Goal: Obtain resource: Download file/media

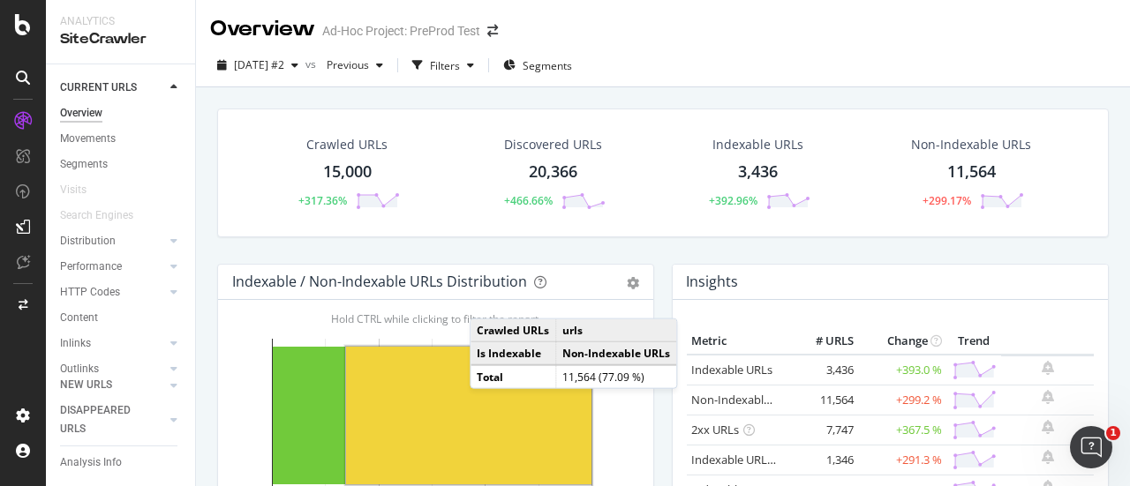
click at [408, 35] on div "Ad-Hoc Project: PreProd Test" at bounding box center [401, 31] width 158 height 18
click at [492, 31] on icon "arrow-right-arrow-left" at bounding box center [492, 31] width 11 height 12
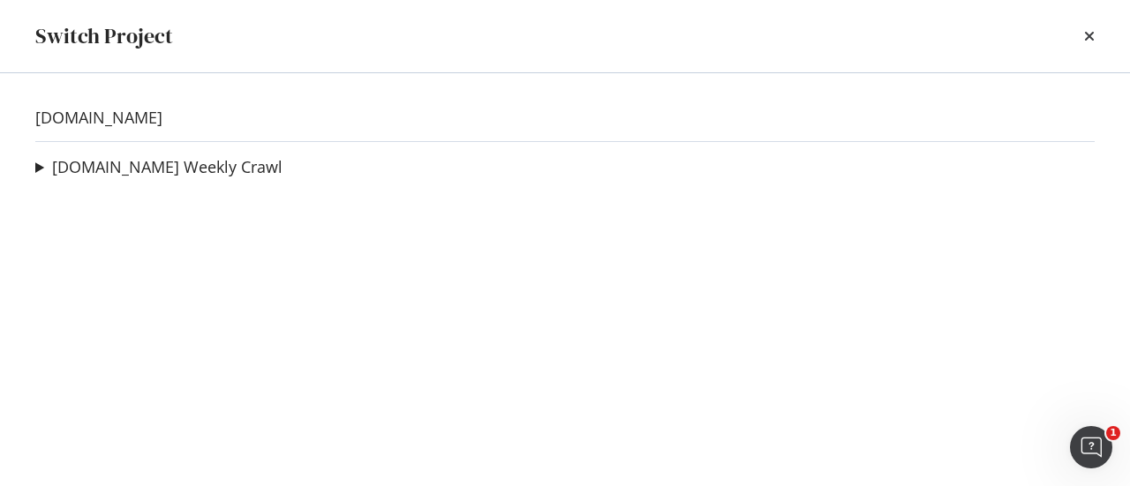
click at [35, 166] on summary "levi.com Weekly Crawl" at bounding box center [158, 167] width 247 height 23
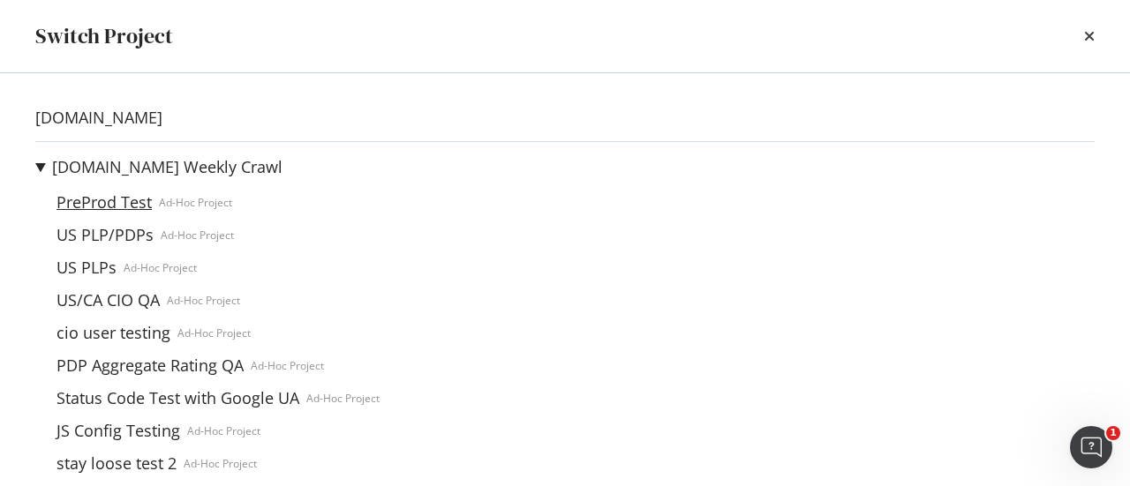
click at [113, 201] on link "PreProd Test" at bounding box center [103, 202] width 109 height 19
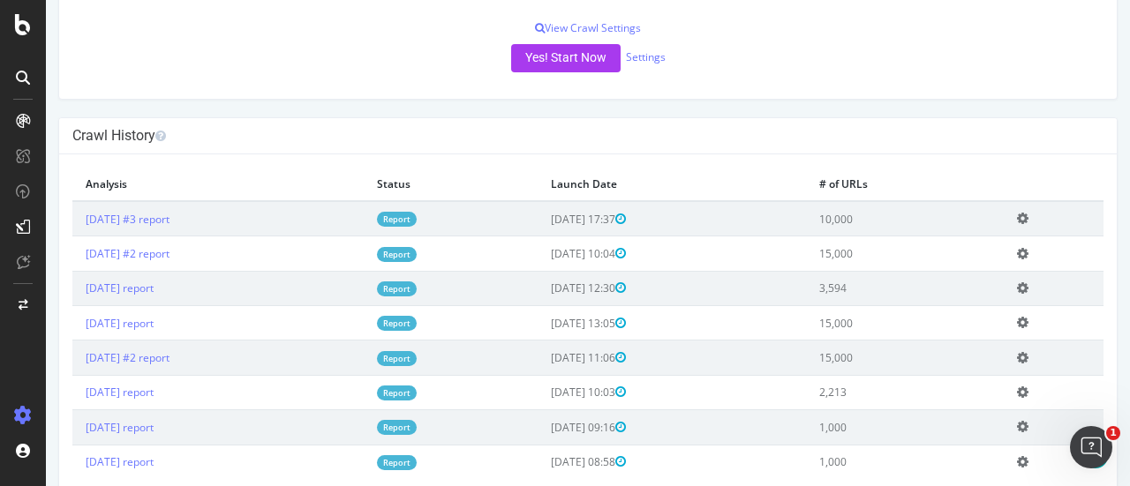
scroll to position [396, 0]
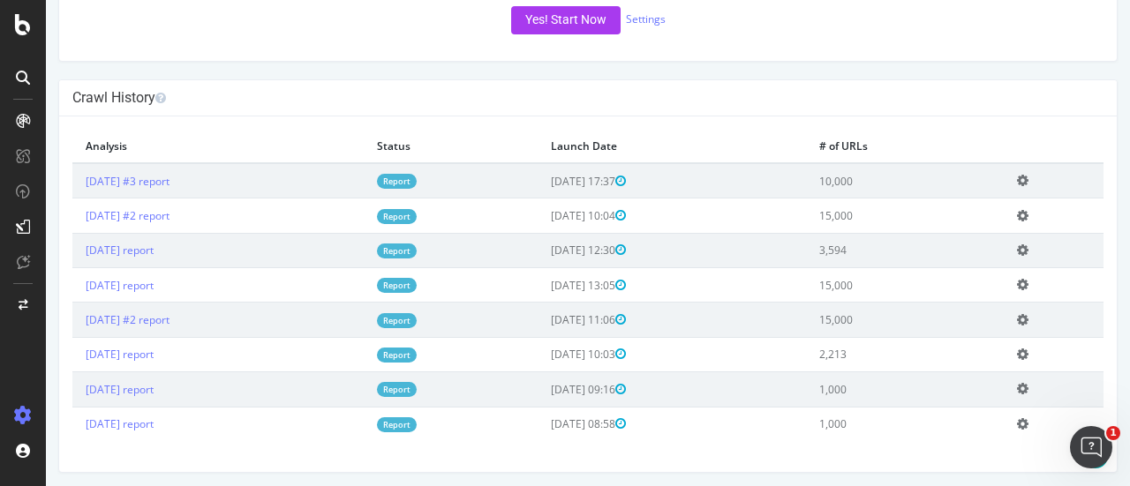
click at [604, 215] on span "2025-09-23 10:04" at bounding box center [588, 215] width 75 height 15
click at [619, 248] on span "2025-09-19 12:30" at bounding box center [588, 250] width 75 height 15
click at [417, 247] on link "Report" at bounding box center [397, 251] width 40 height 15
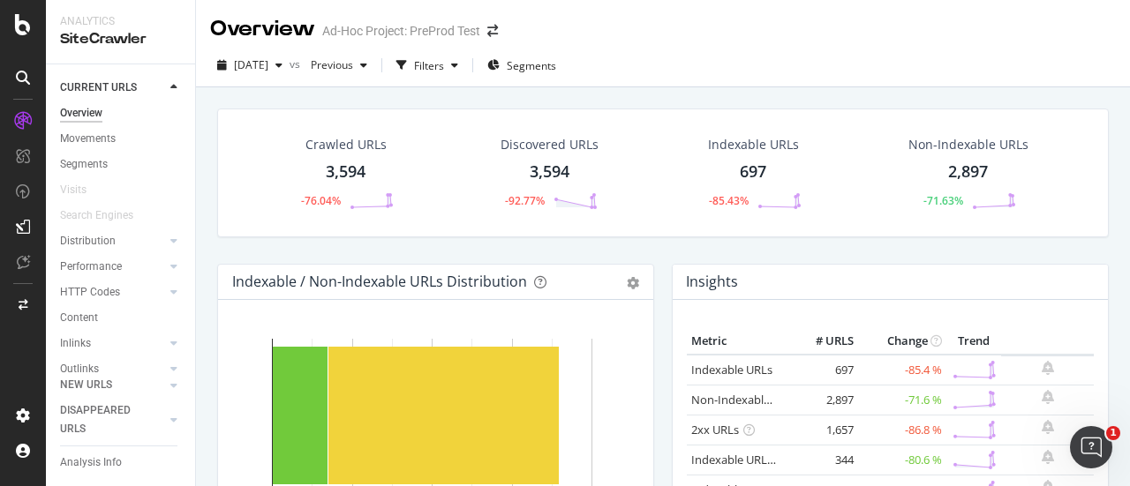
click at [343, 170] on div "3,594" at bounding box center [346, 172] width 40 height 23
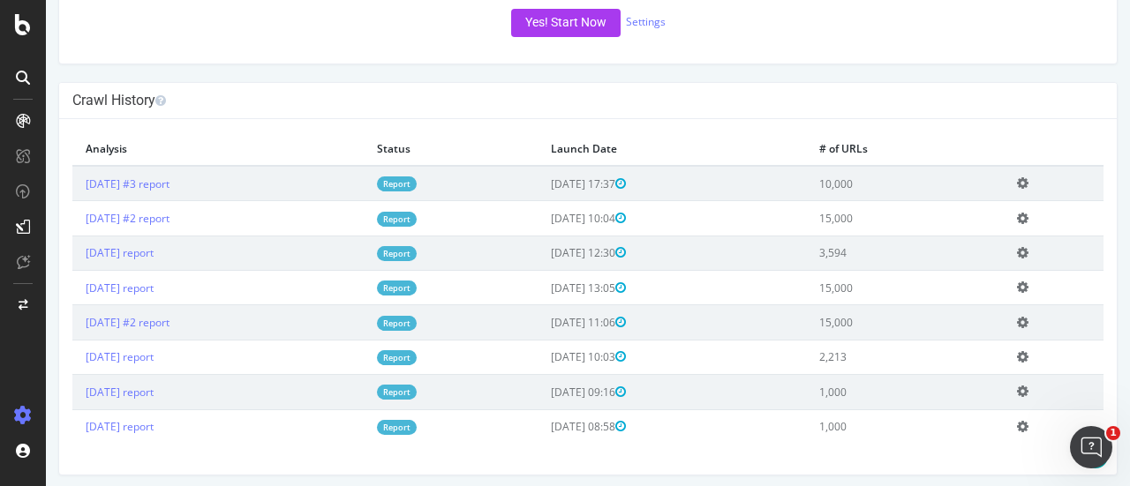
scroll to position [396, 0]
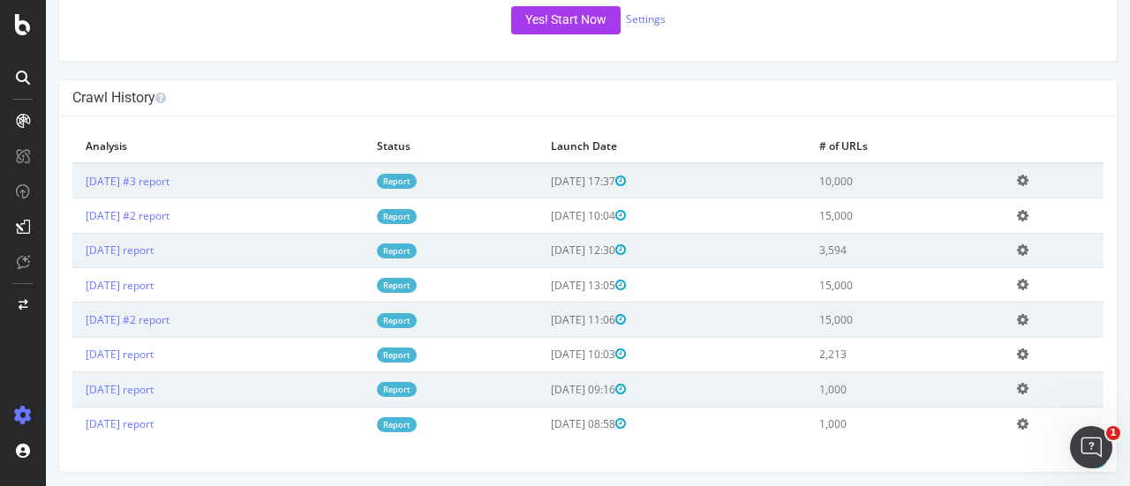
click at [735, 252] on td "2025-09-19 12:30" at bounding box center [672, 250] width 268 height 34
click at [417, 214] on link "Report" at bounding box center [397, 216] width 40 height 15
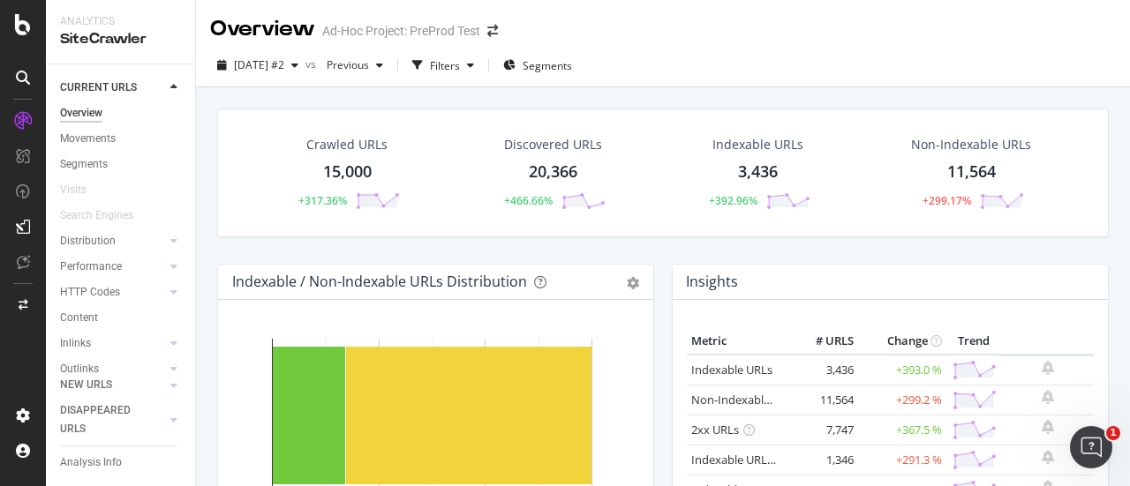
click at [339, 170] on div "15,000" at bounding box center [347, 172] width 49 height 23
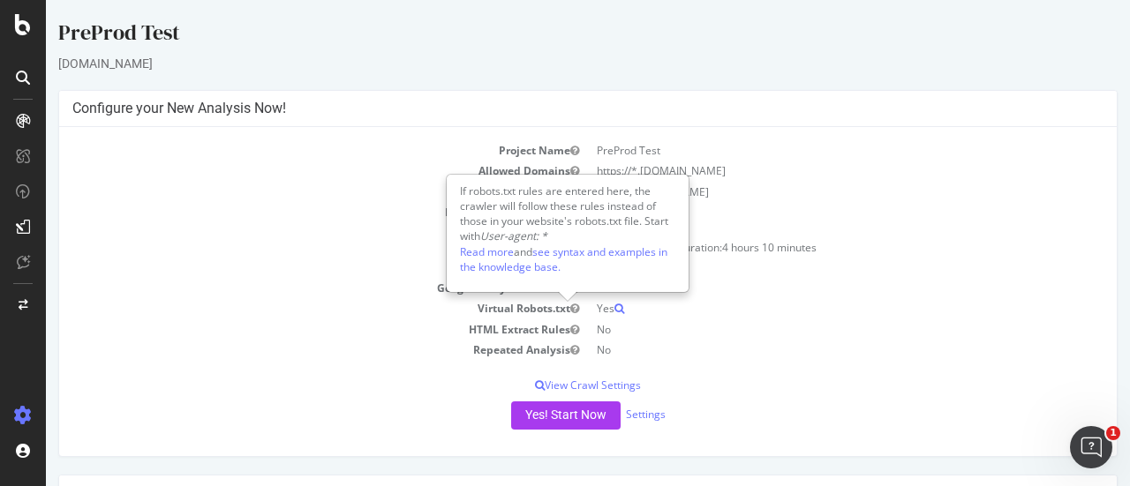
scroll to position [353, 0]
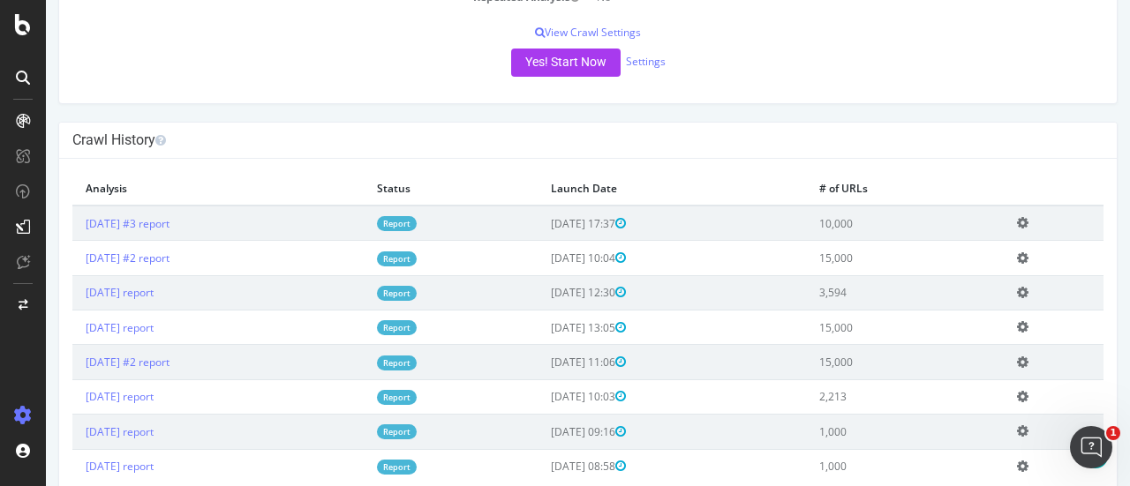
click at [612, 396] on span "2025-09-12 10:03" at bounding box center [588, 396] width 75 height 15
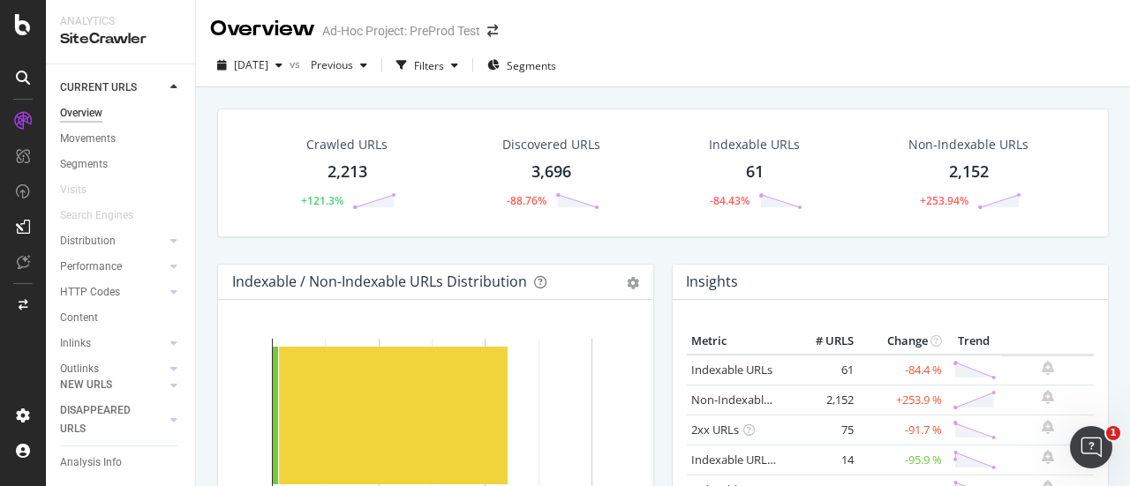
click at [369, 172] on div "Crawled URLs 2,213 +121.3%" at bounding box center [347, 173] width 134 height 92
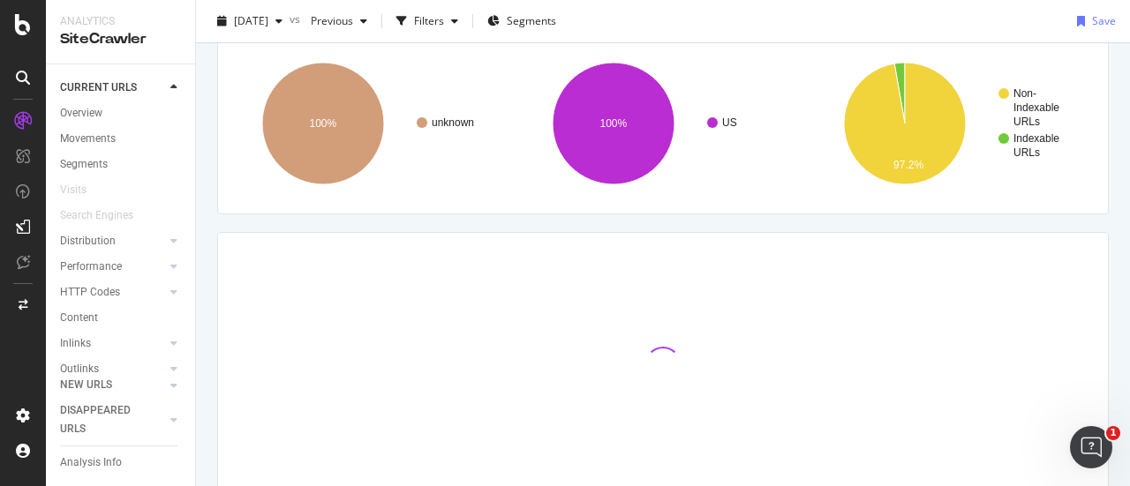
scroll to position [20, 0]
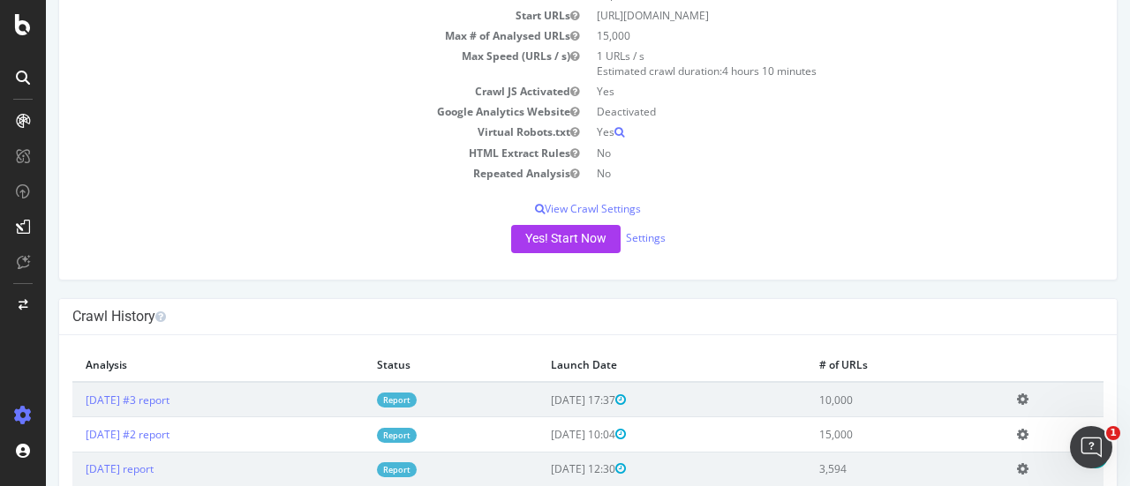
scroll to position [353, 0]
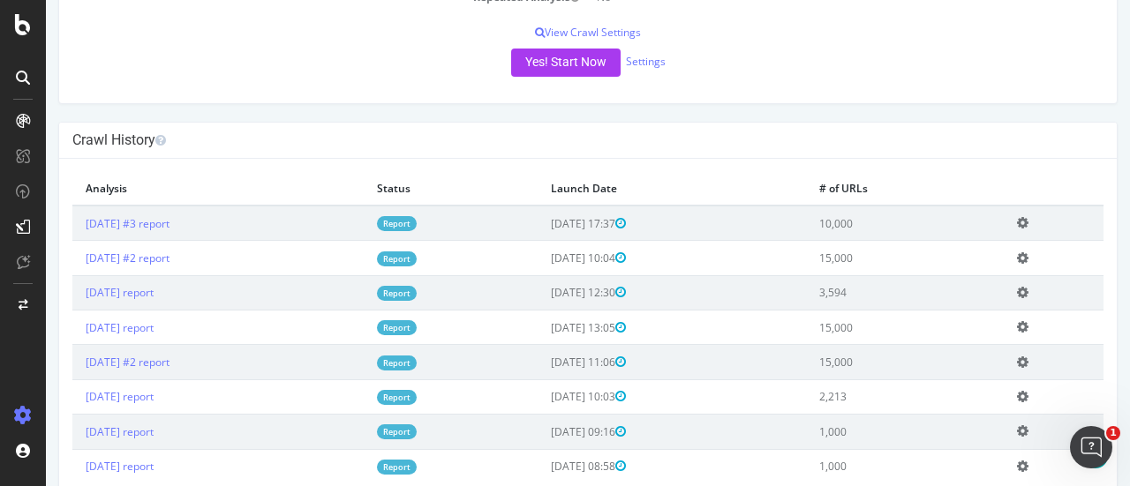
click at [626, 259] on span "2025-09-23 10:04" at bounding box center [588, 258] width 75 height 15
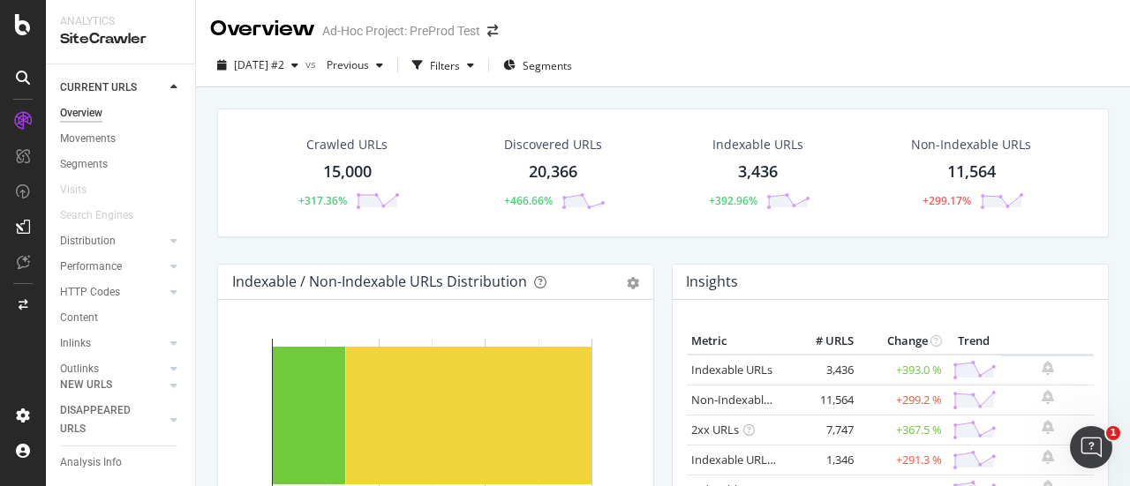
click at [334, 188] on div "Crawled URLs 15,000 +317.36%" at bounding box center [347, 173] width 140 height 92
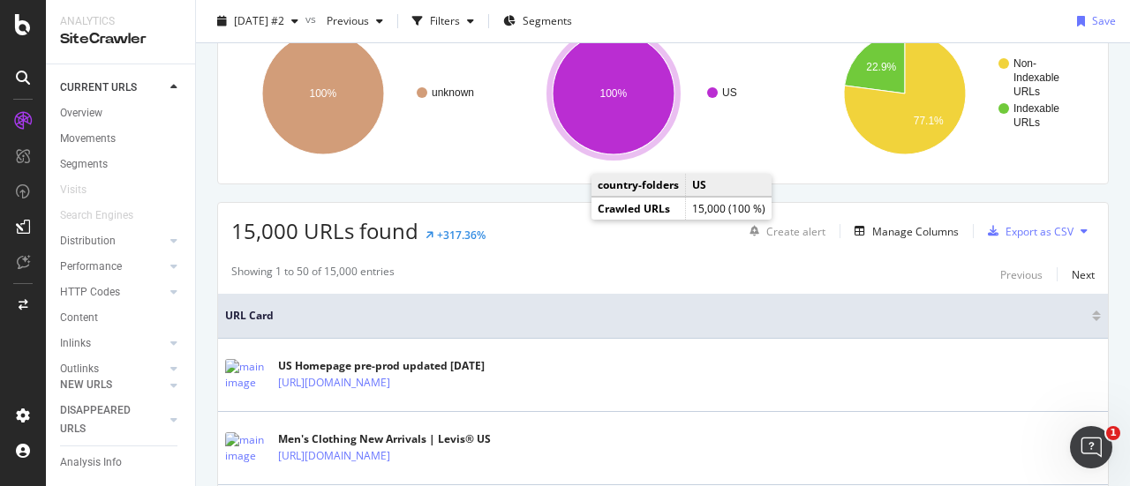
scroll to position [353, 0]
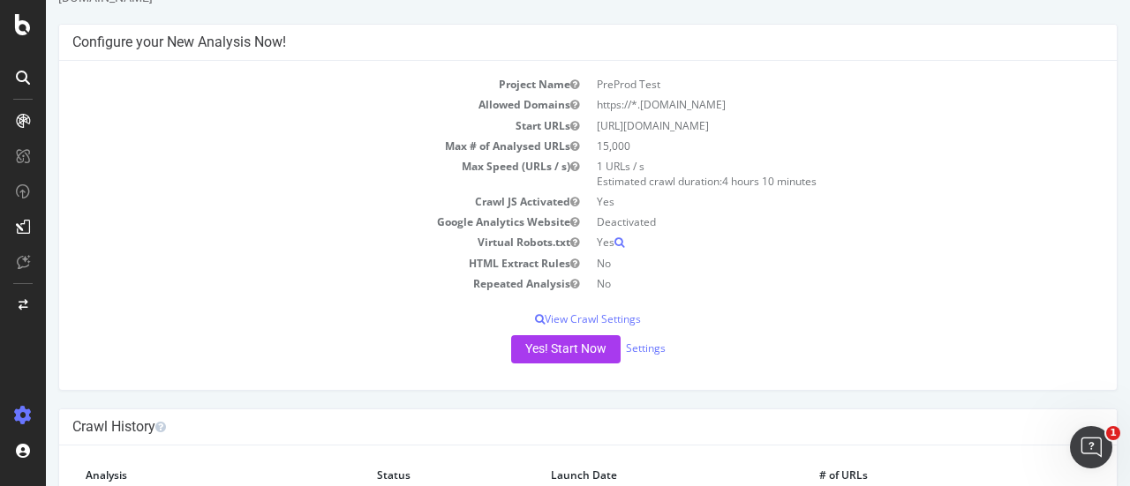
scroll to position [353, 0]
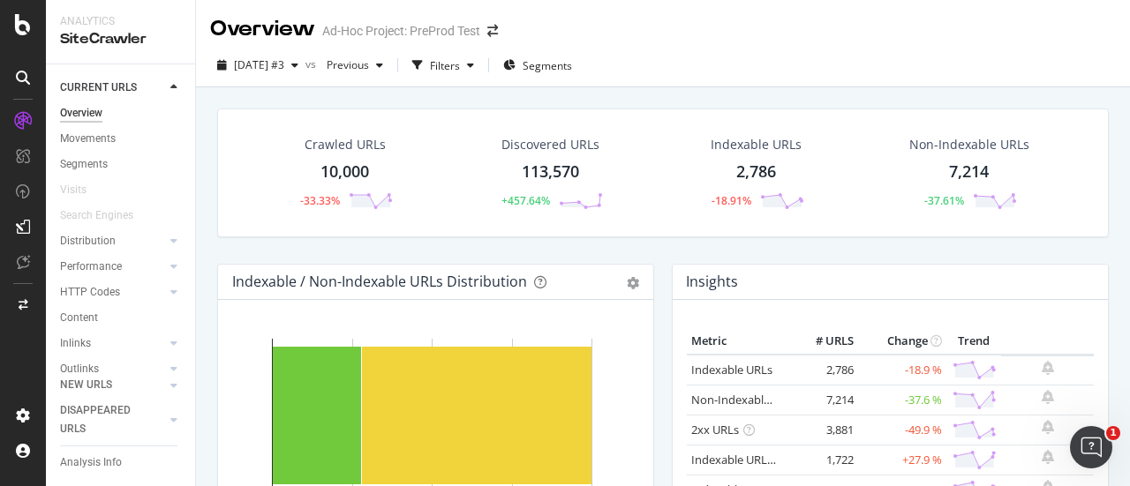
drag, startPoint x: 349, startPoint y: 156, endPoint x: 453, endPoint y: 275, distance: 158.3
click at [350, 156] on div "Crawled URLs 10,000 -33.33%" at bounding box center [345, 173] width 132 height 92
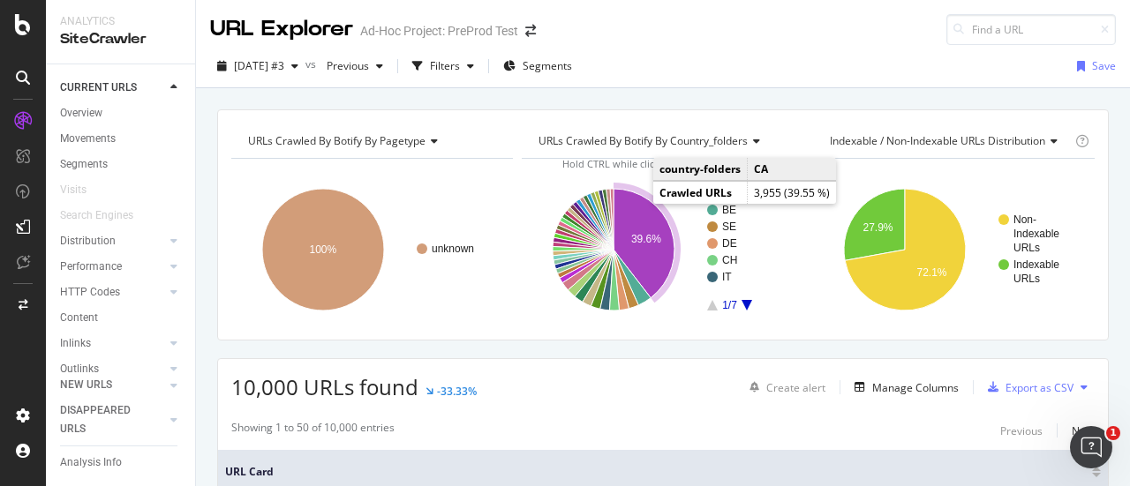
click at [644, 230] on icon "A chart." at bounding box center [644, 243] width 61 height 109
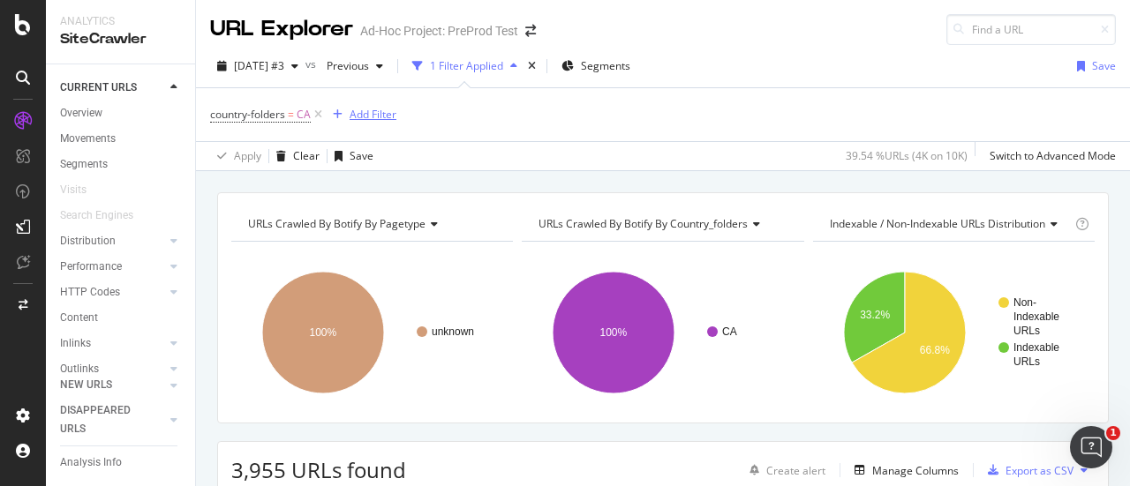
click at [367, 114] on div "Add Filter" at bounding box center [373, 114] width 47 height 15
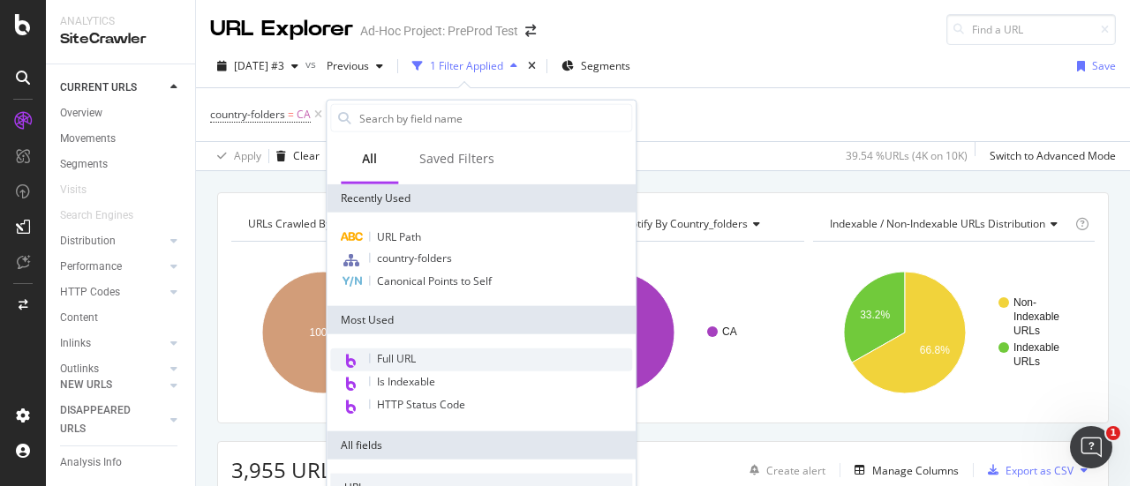
click at [418, 358] on div "Full URL" at bounding box center [481, 360] width 302 height 23
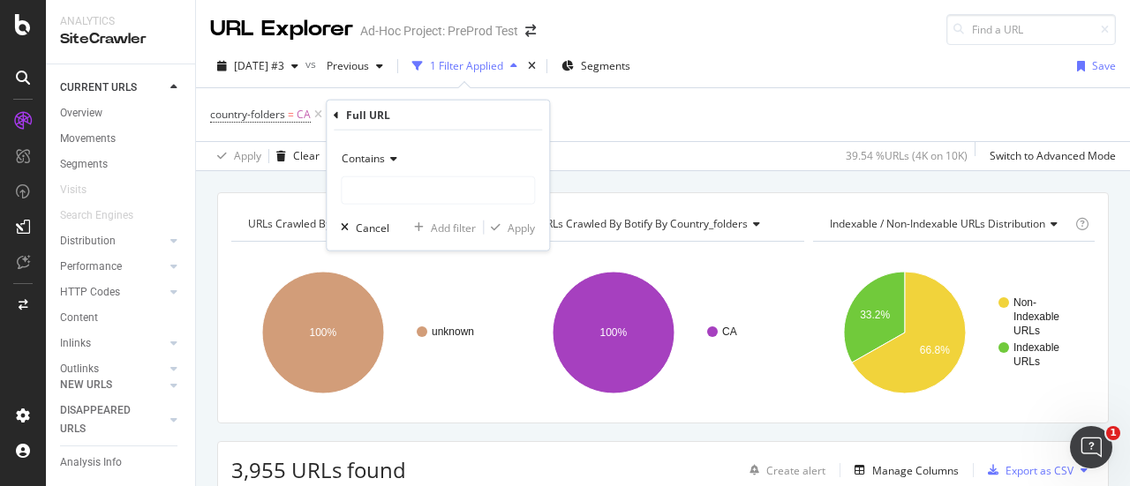
click at [330, 119] on div "Full URL Contains Cancel Add filter Apply" at bounding box center [438, 176] width 222 height 150
click at [335, 115] on icon at bounding box center [336, 114] width 5 height 11
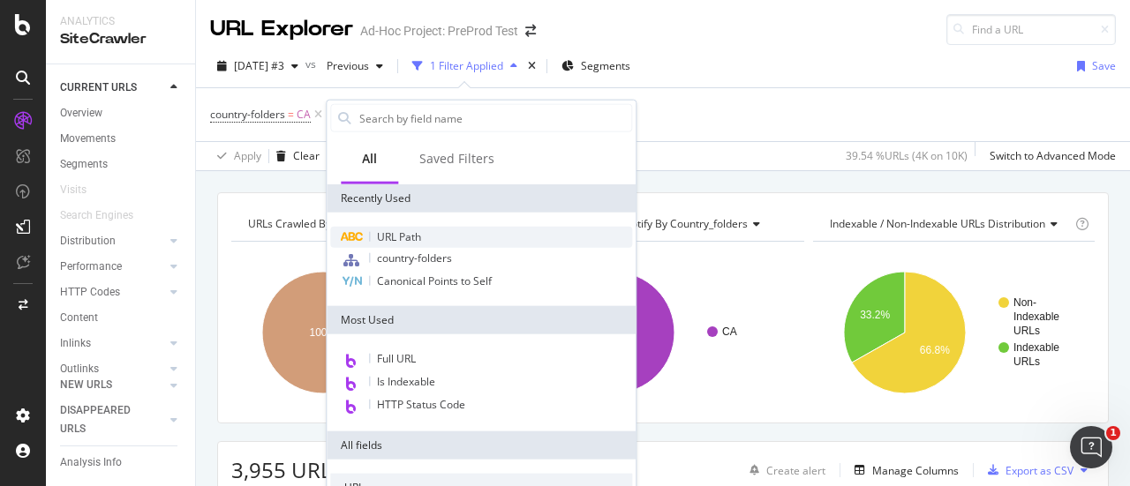
click at [424, 229] on div "URL Path" at bounding box center [481, 237] width 302 height 21
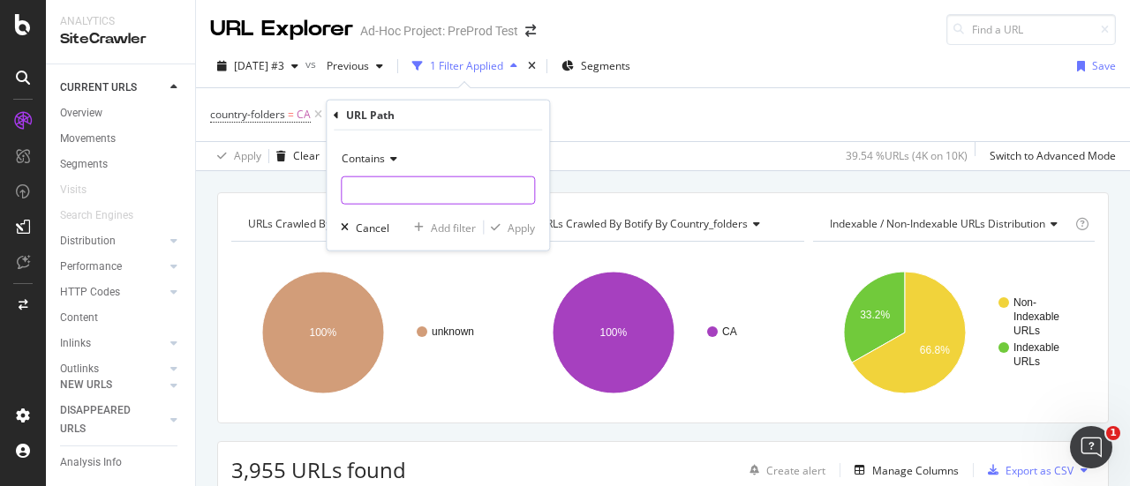
click at [417, 191] on input "text" at bounding box center [438, 191] width 192 height 28
type input "/clothing/"
click at [518, 229] on div "Apply" at bounding box center [521, 227] width 27 height 15
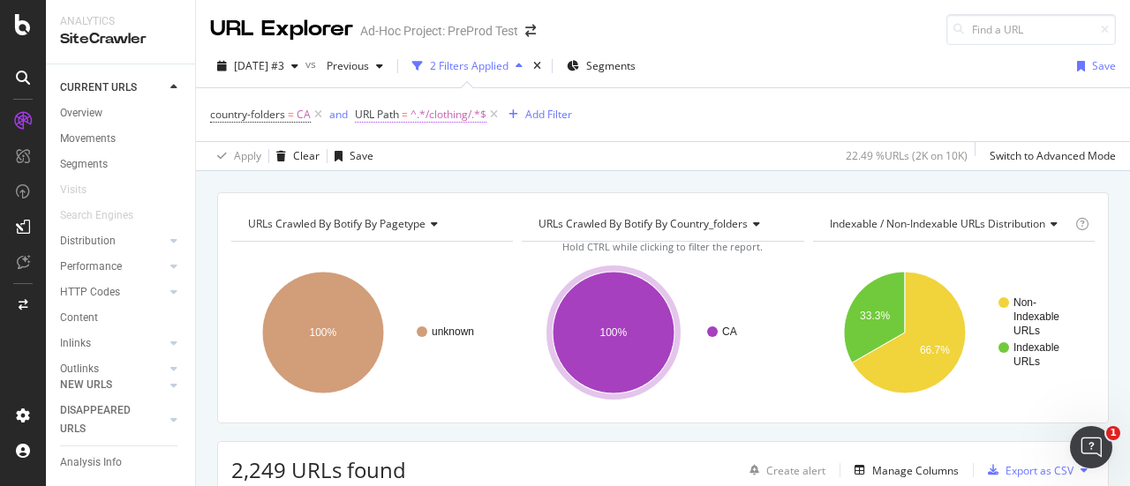
click at [390, 109] on span "URL Path" at bounding box center [377, 114] width 44 height 15
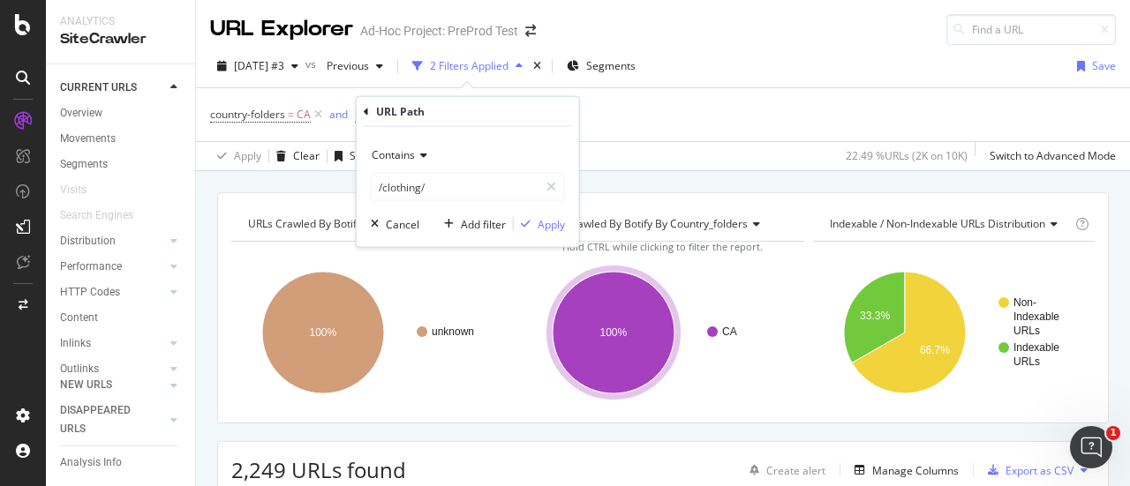
click at [410, 165] on div "Contains" at bounding box center [468, 155] width 194 height 28
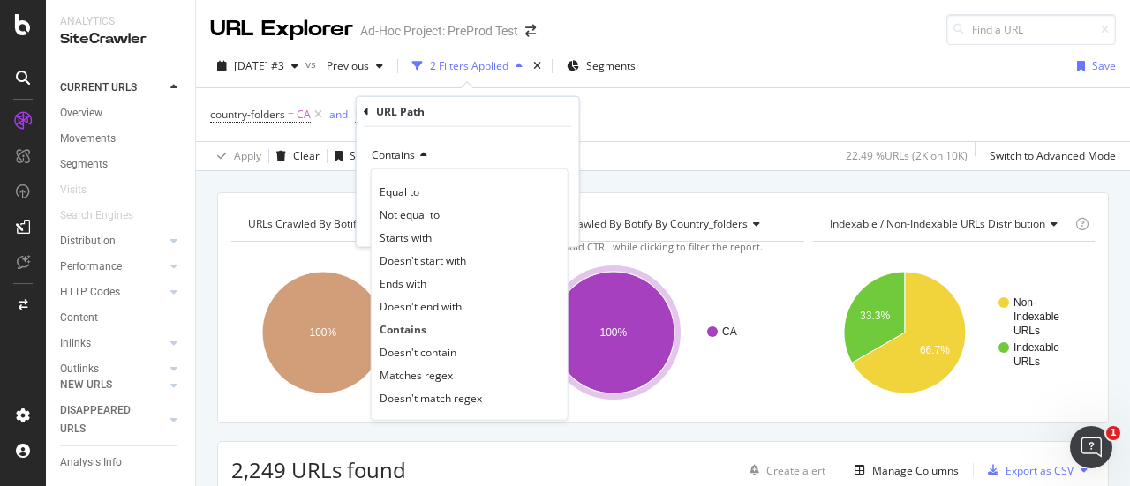
click at [411, 157] on span "Contains" at bounding box center [393, 154] width 43 height 15
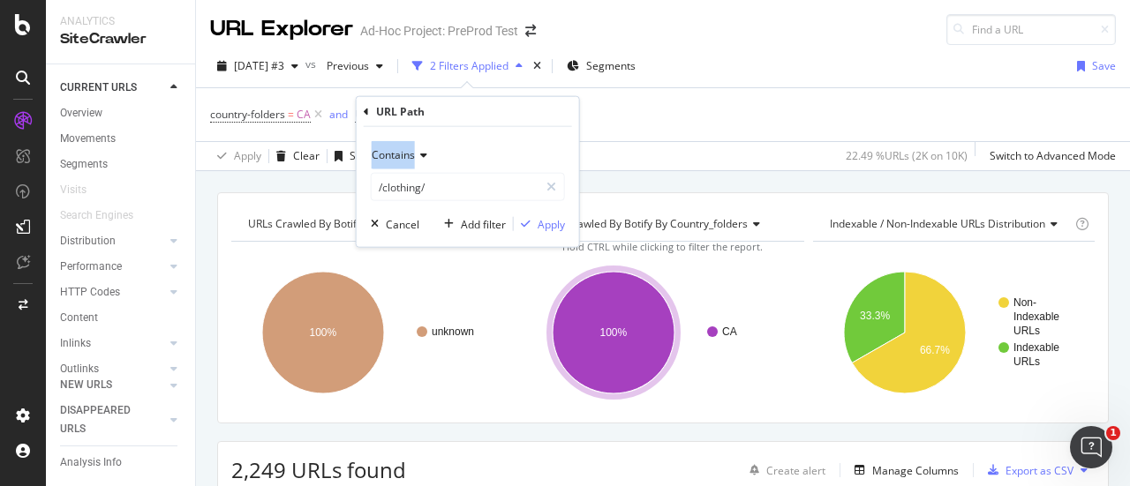
click at [411, 157] on span "Contains" at bounding box center [393, 154] width 43 height 15
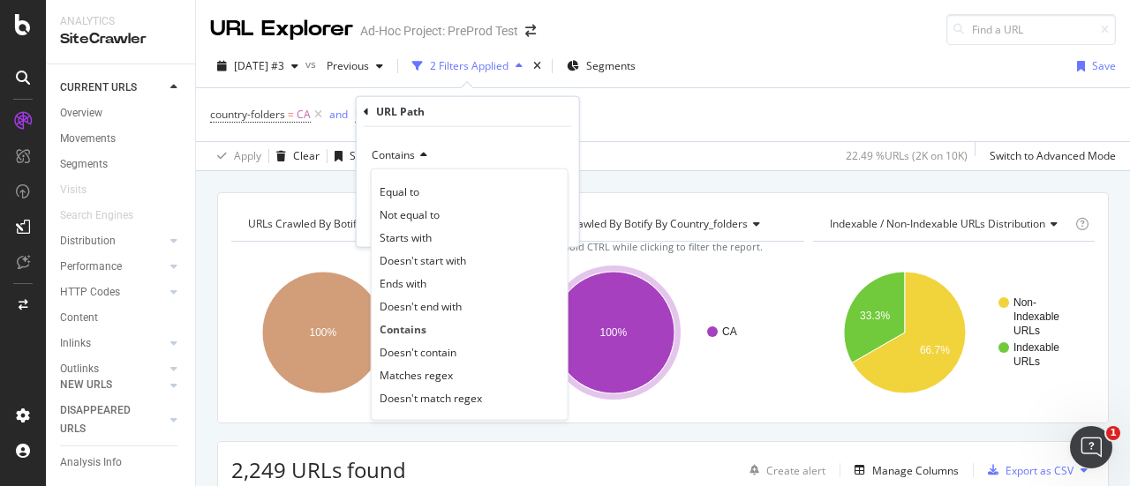
click at [466, 344] on div "Doesn't contain" at bounding box center [469, 352] width 189 height 23
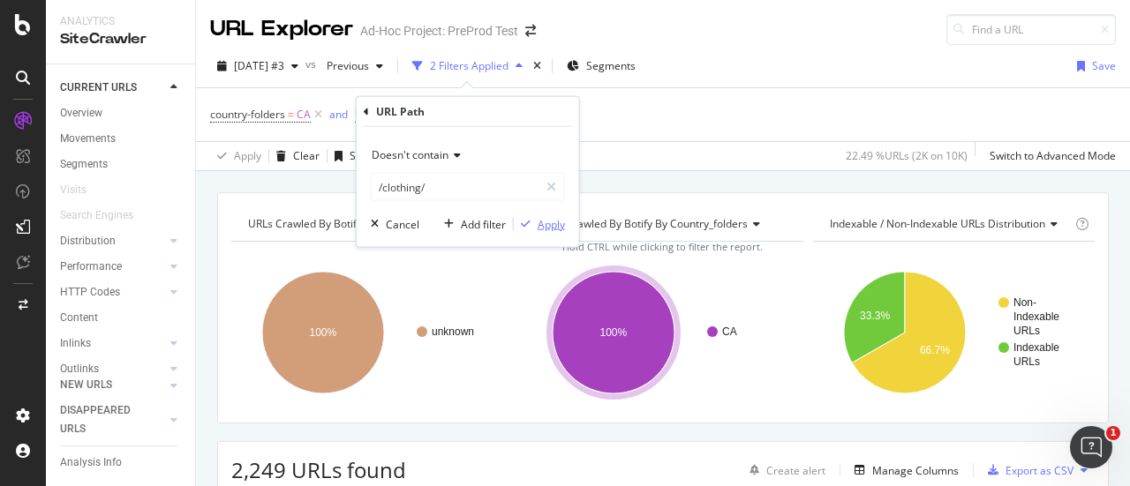
click at [554, 218] on div "Apply" at bounding box center [551, 223] width 27 height 15
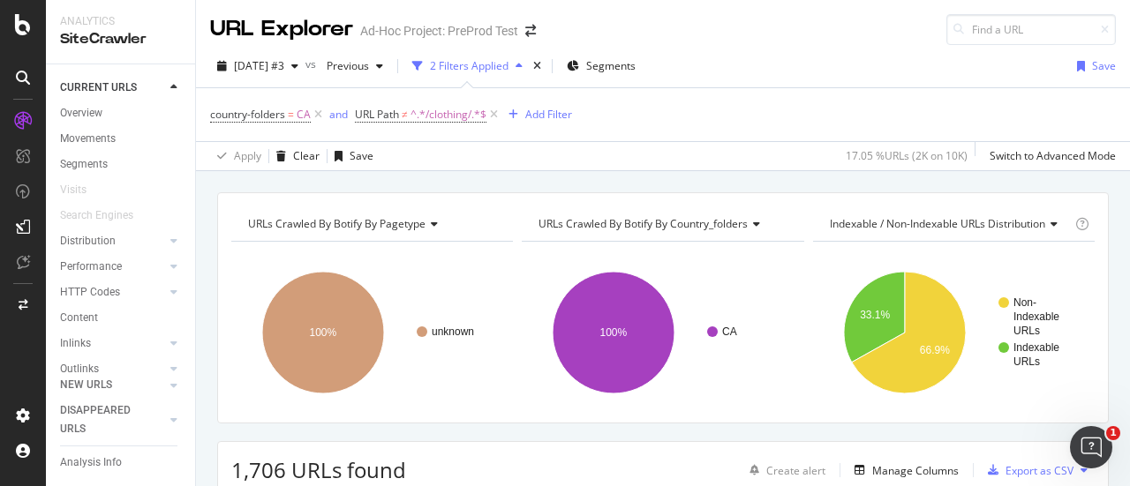
scroll to position [795, 0]
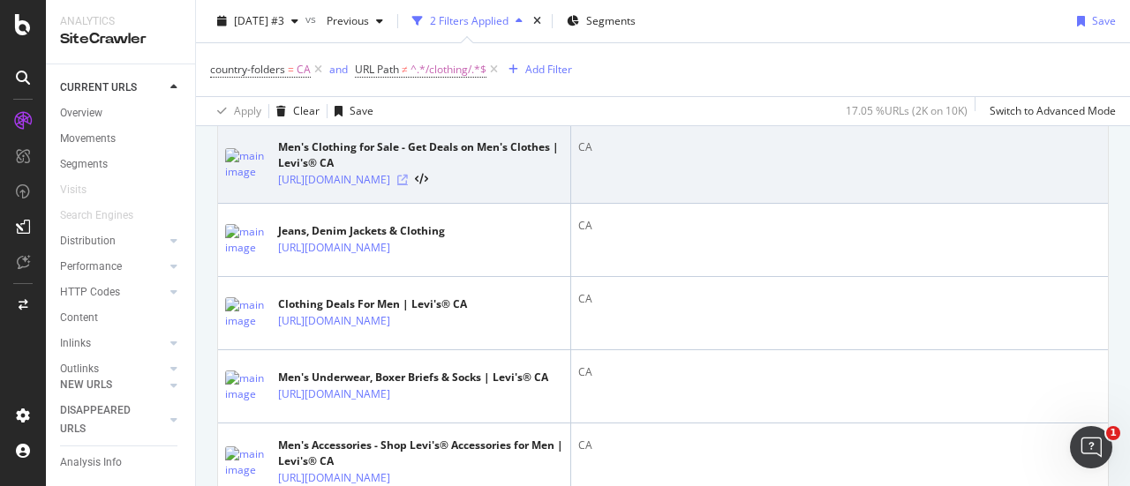
click at [408, 185] on icon at bounding box center [402, 180] width 11 height 11
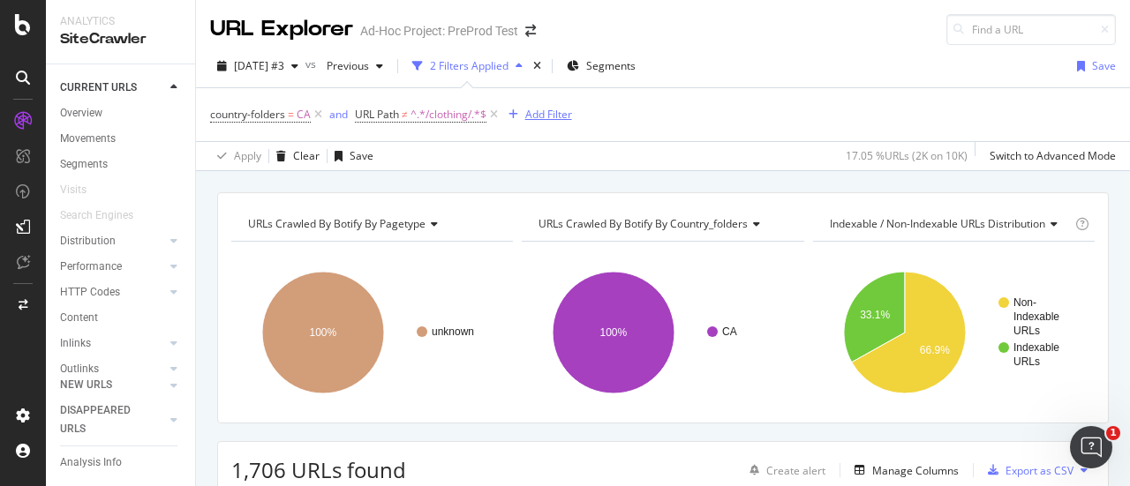
click at [558, 114] on div "Add Filter" at bounding box center [548, 114] width 47 height 15
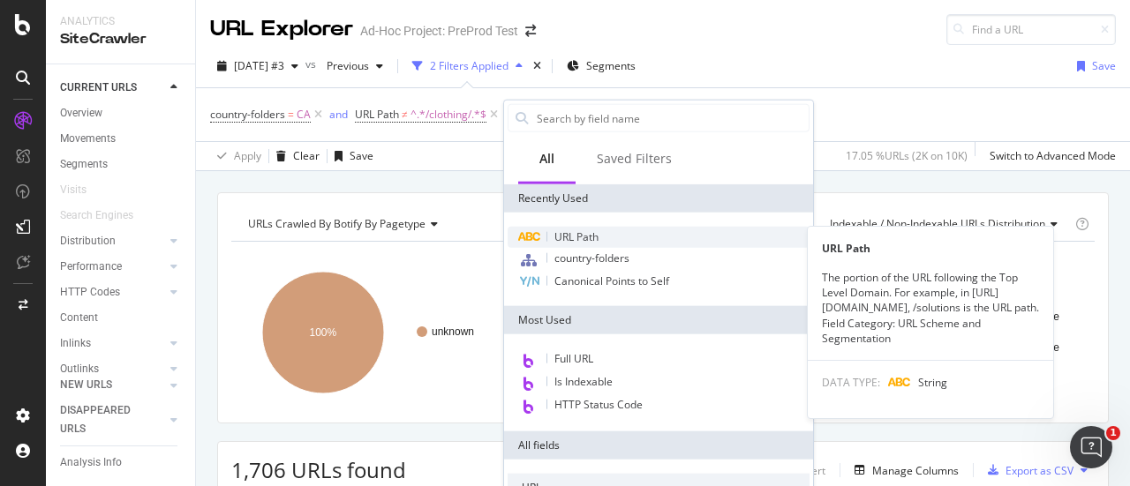
click at [587, 243] on span "URL Path" at bounding box center [576, 237] width 44 height 15
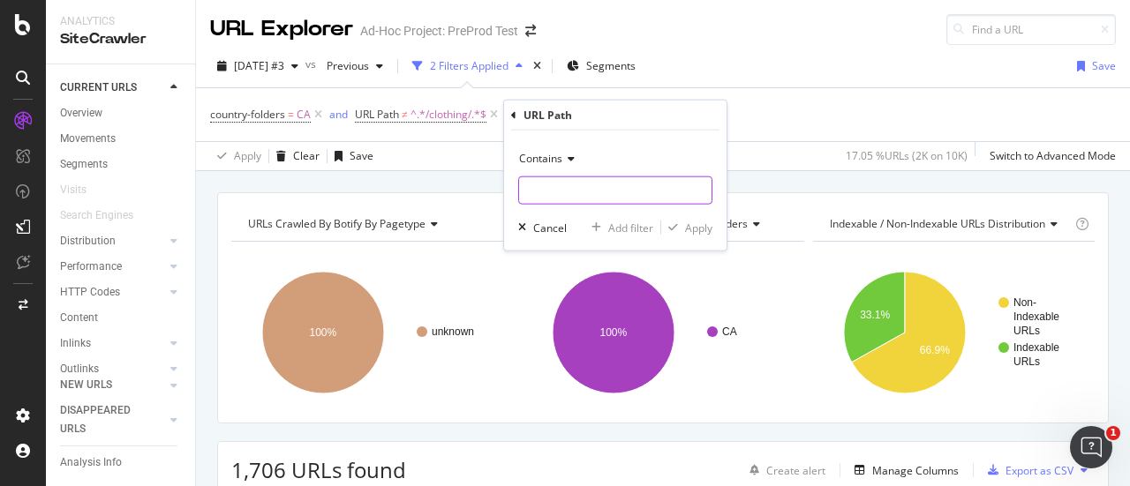
click at [583, 185] on input "text" at bounding box center [615, 191] width 192 height 28
type input "/c/"
click at [713, 224] on div "Contains /c/ Cancel Add filter Apply" at bounding box center [615, 191] width 222 height 120
click at [703, 227] on div "Apply" at bounding box center [698, 227] width 27 height 15
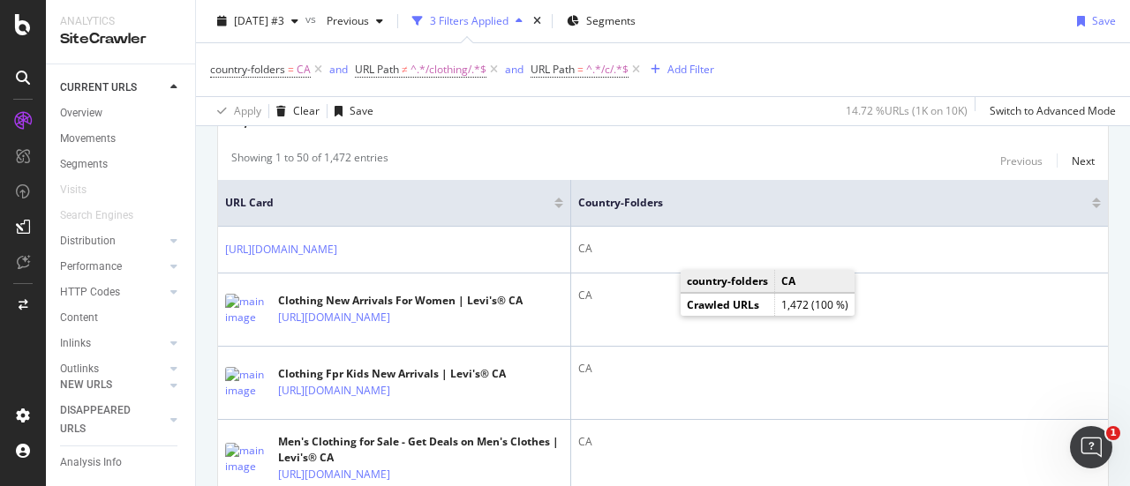
scroll to position [177, 0]
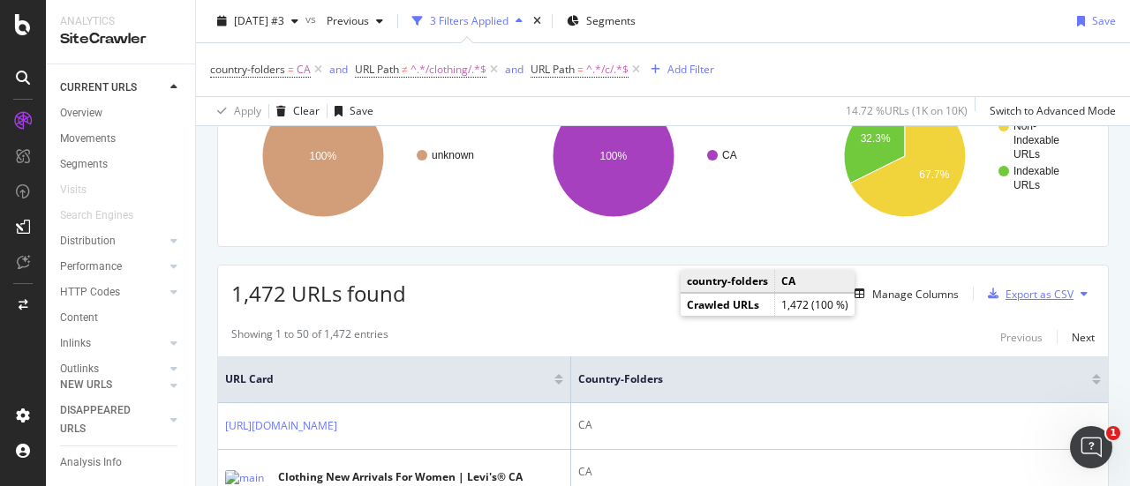
click at [1041, 290] on div "Export as CSV" at bounding box center [1040, 294] width 68 height 15
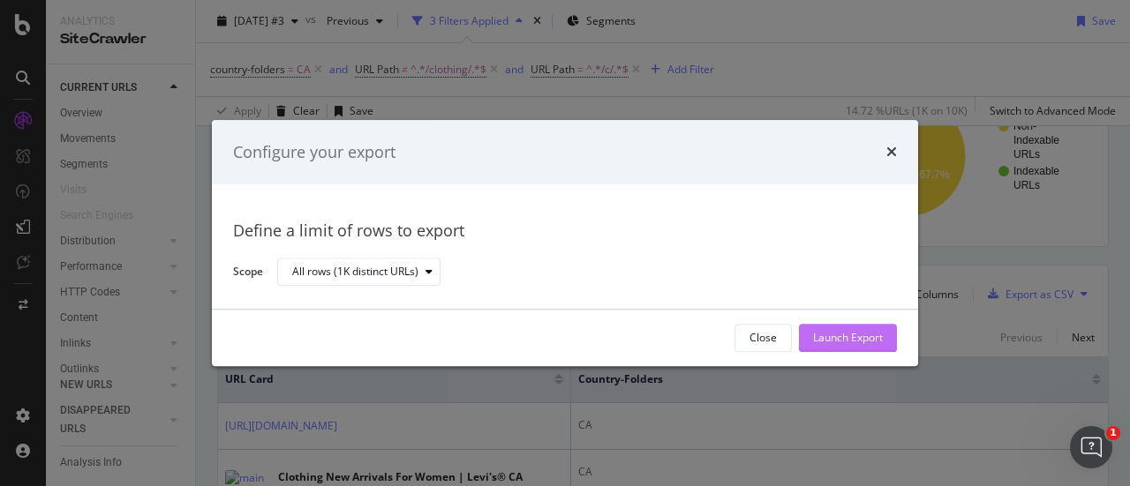
click at [871, 338] on div "Launch Export" at bounding box center [848, 338] width 70 height 15
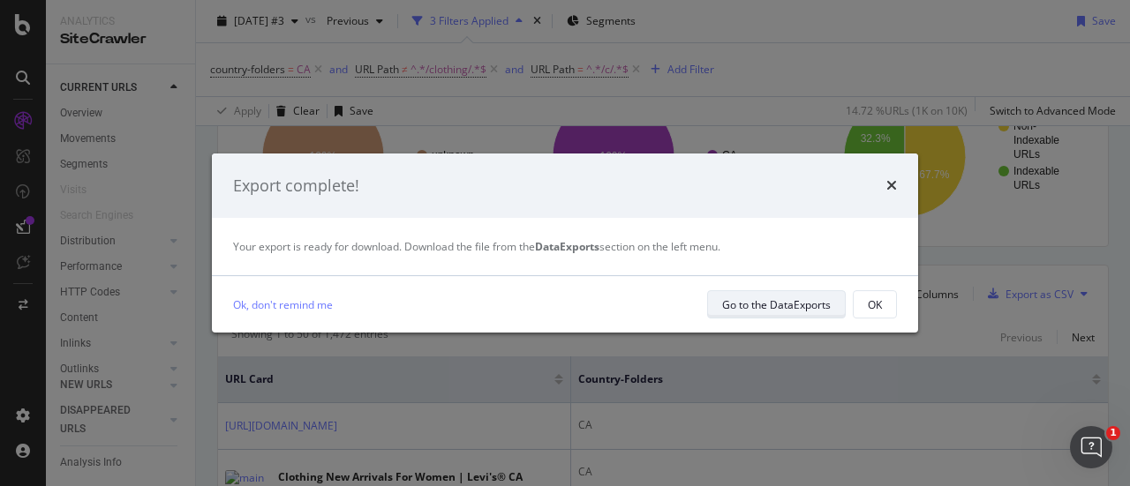
click at [765, 299] on div "Go to the DataExports" at bounding box center [776, 305] width 109 height 15
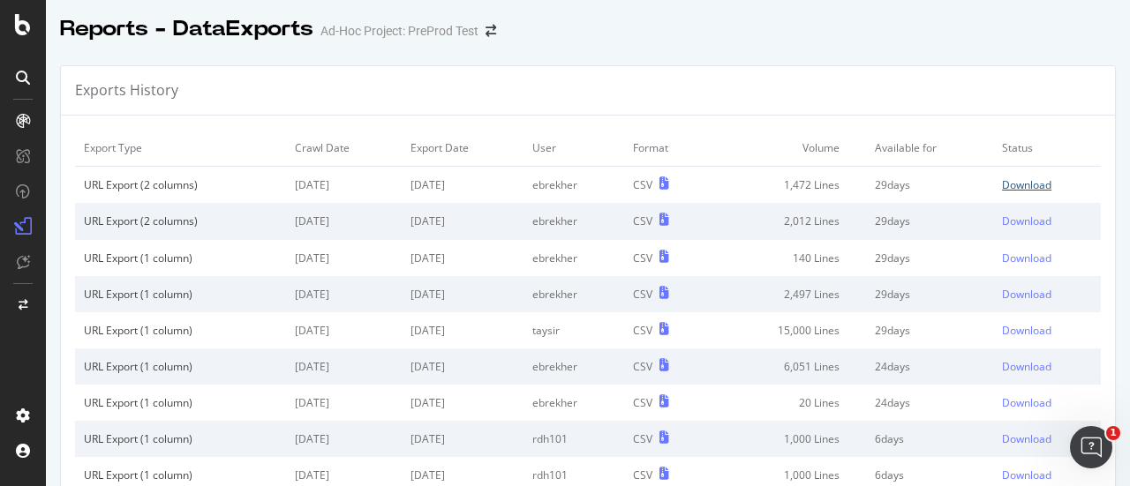
click at [1002, 185] on div "Download" at bounding box center [1026, 184] width 49 height 15
